Goal: Task Accomplishment & Management: Use online tool/utility

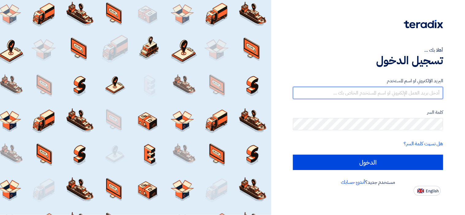
click at [339, 95] on input "text" at bounding box center [368, 93] width 150 height 12
type input "[EMAIL_ADDRESS][DOMAIN_NAME]"
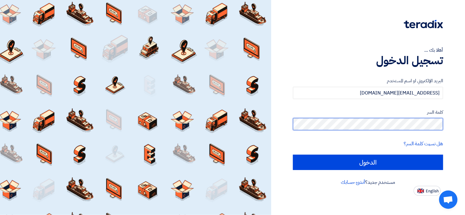
click at [293, 155] on input "الدخول" at bounding box center [368, 162] width 150 height 15
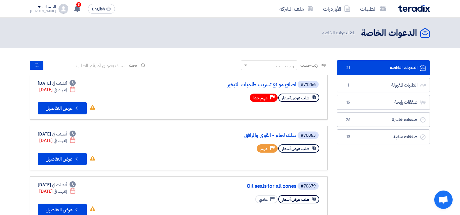
click at [43, 9] on div "الحساب" at bounding box center [49, 7] width 13 height 5
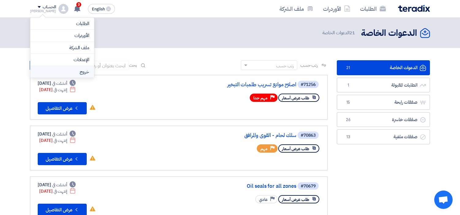
click at [66, 72] on li "خروج" at bounding box center [62, 72] width 64 height 12
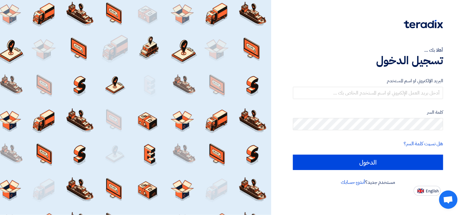
click at [388, 85] on div "البريد الإلكتروني او اسم المستخدم" at bounding box center [368, 89] width 150 height 22
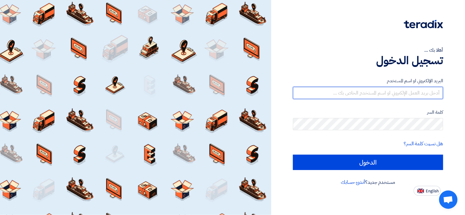
click at [391, 93] on input "text" at bounding box center [368, 93] width 150 height 12
type input "[EMAIL_ADDRESS][DOMAIN_NAME]"
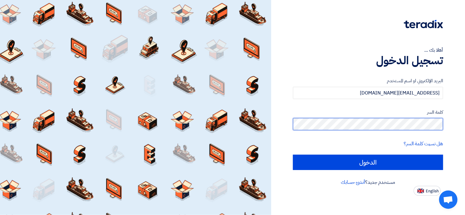
click at [293, 155] on input "الدخول" at bounding box center [368, 162] width 150 height 15
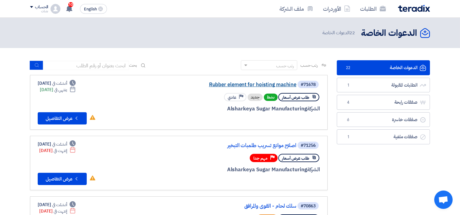
click at [242, 82] on link "Rubber element for hoisting machine" at bounding box center [235, 85] width 123 height 6
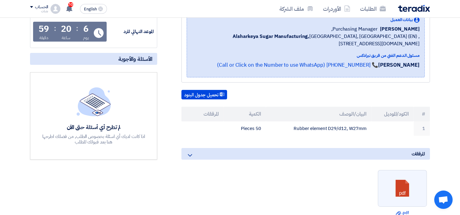
scroll to position [102, 0]
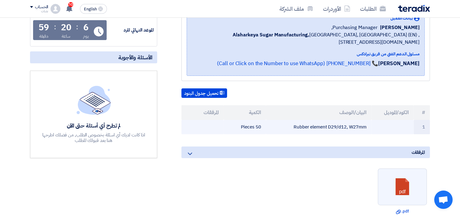
click at [308, 124] on td "Rubber element D29/d12, W27mm" at bounding box center [319, 127] width 106 height 14
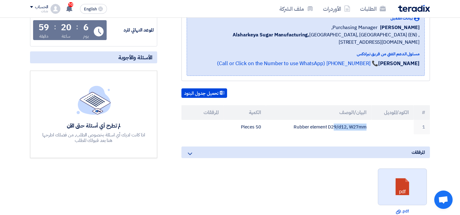
click at [405, 193] on link at bounding box center [402, 187] width 49 height 37
